Goal: Task Accomplishment & Management: Manage account settings

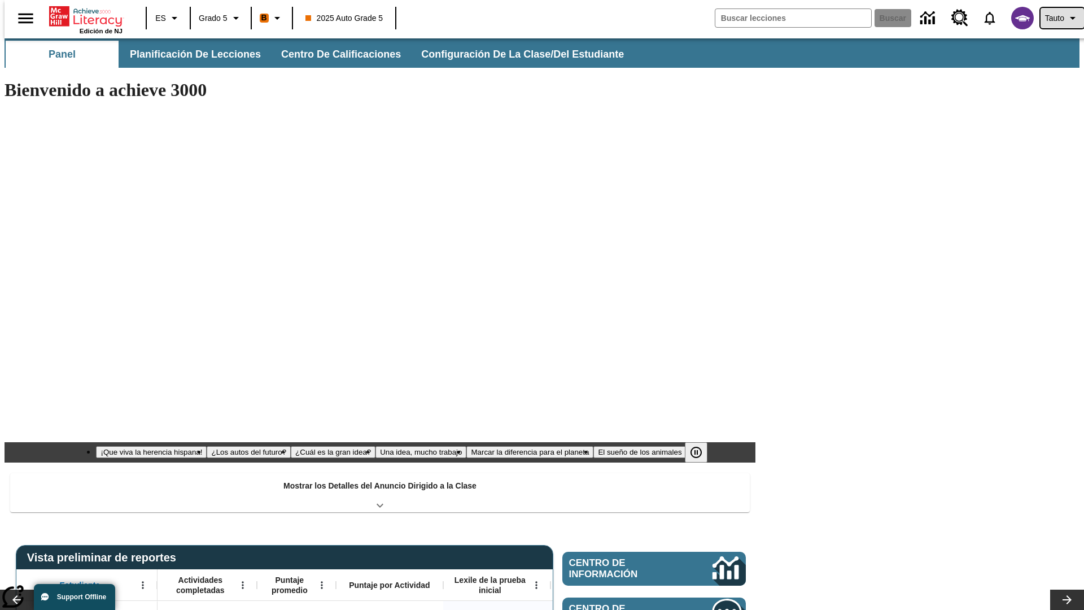
click at [1057, 18] on span "Tauto" at bounding box center [1054, 18] width 19 height 12
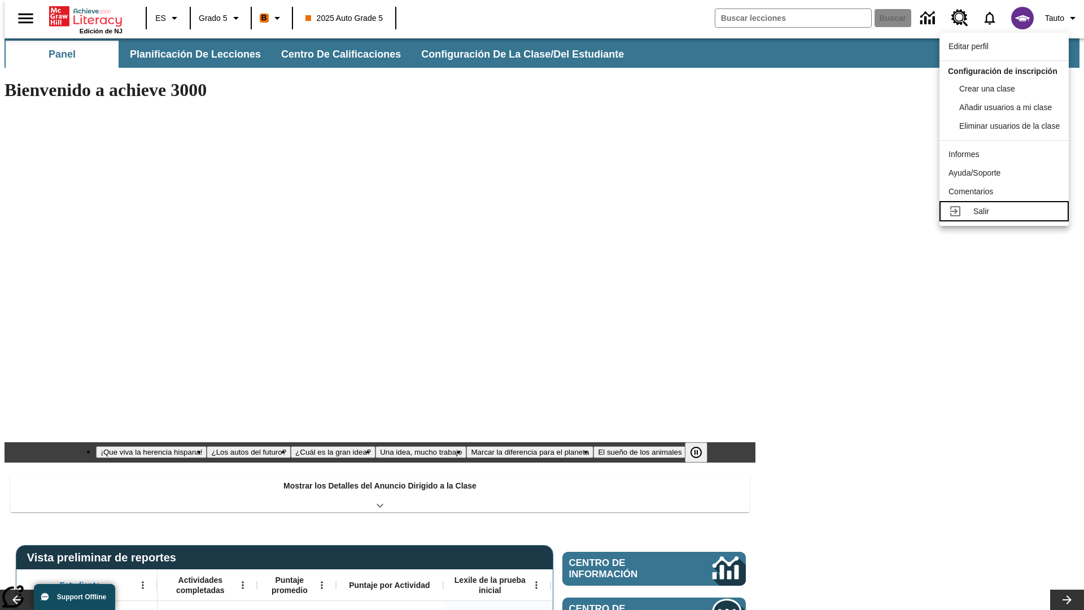
click at [1008, 217] on div "Salir" at bounding box center [1017, 212] width 86 height 12
